Goal: Find contact information: Find contact information

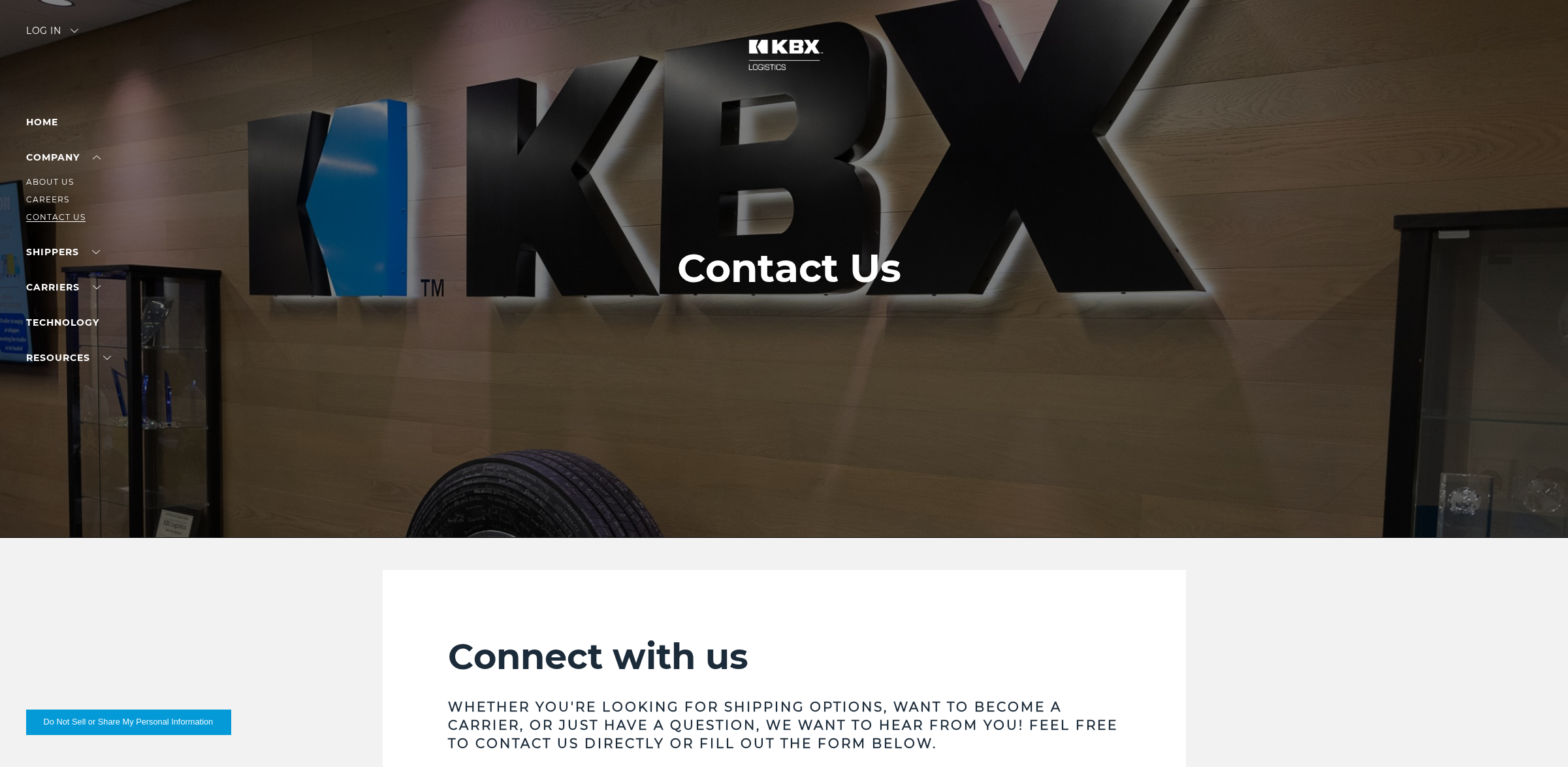
click at [56, 214] on link "Contact Us" at bounding box center [55, 217] width 59 height 10
click at [53, 114] on li "Home" at bounding box center [82, 122] width 113 height 16
